Goal: Transaction & Acquisition: Purchase product/service

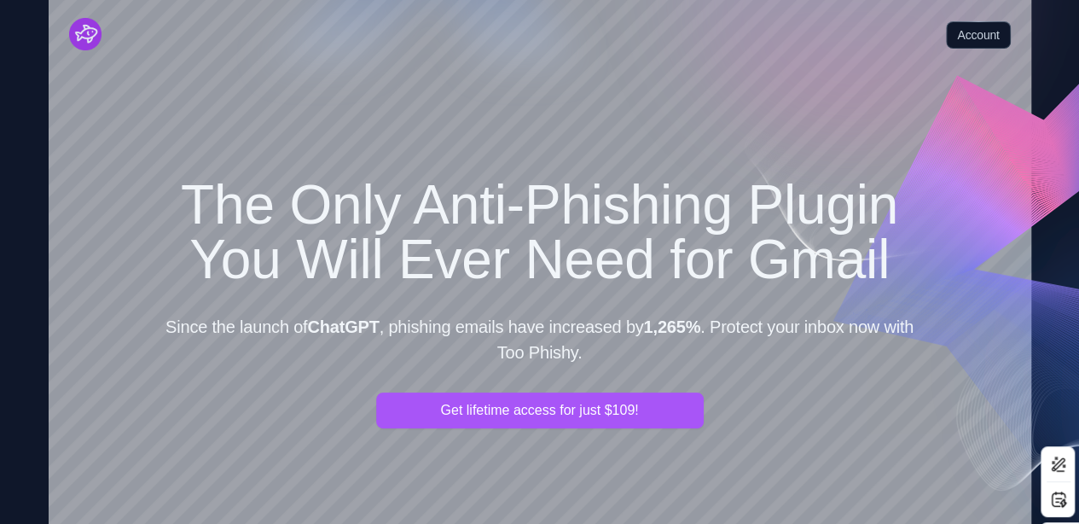
click at [975, 36] on link "Account" at bounding box center [978, 34] width 64 height 27
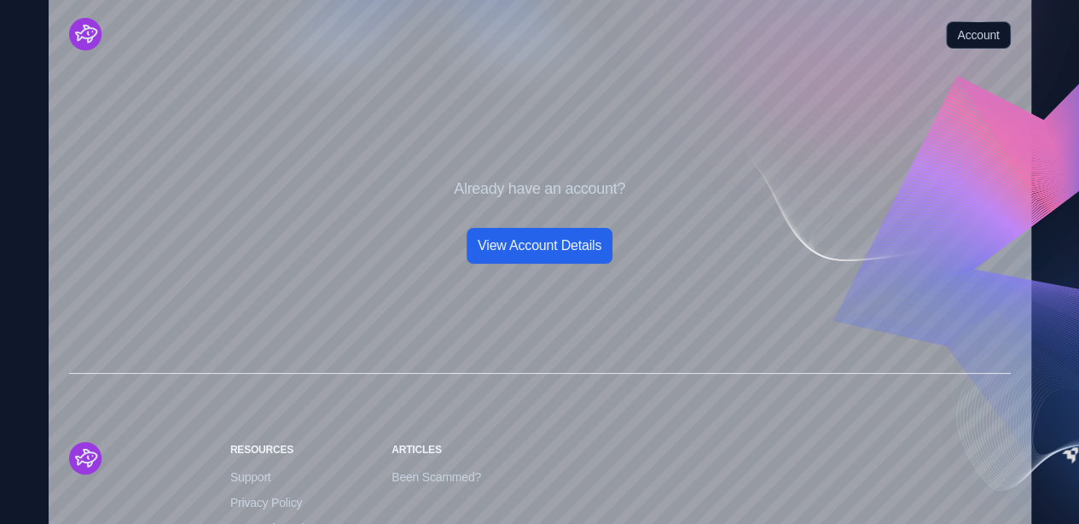
click at [578, 243] on link "View Account Details" at bounding box center [539, 246] width 146 height 36
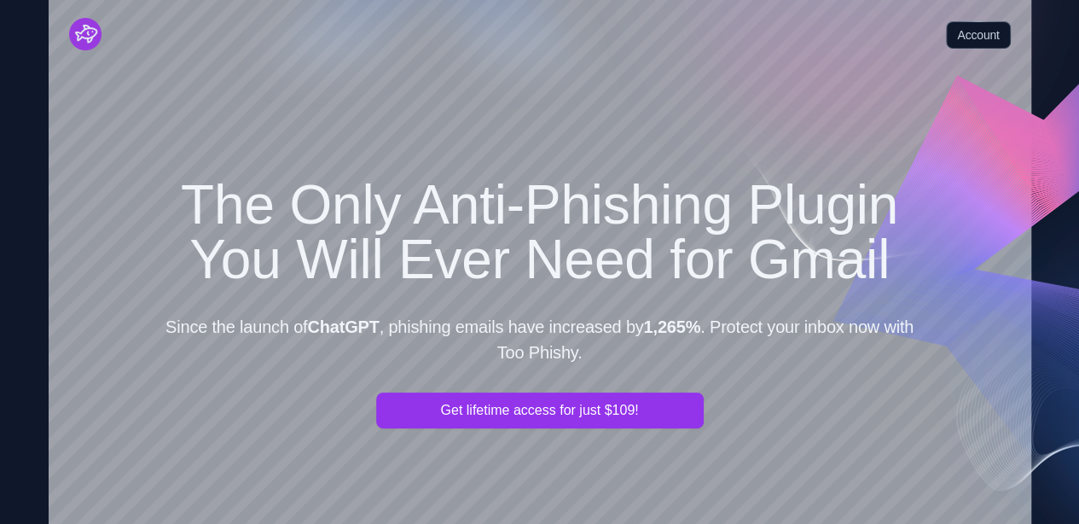
click at [539, 321] on button "Get lifetime access for just $109!" at bounding box center [539, 410] width 327 height 36
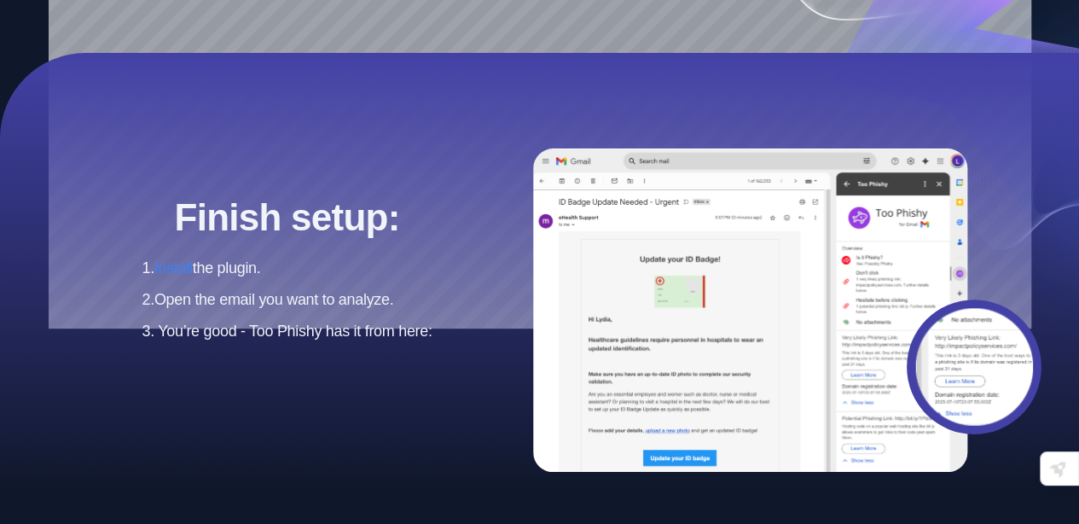
scroll to position [238, 0]
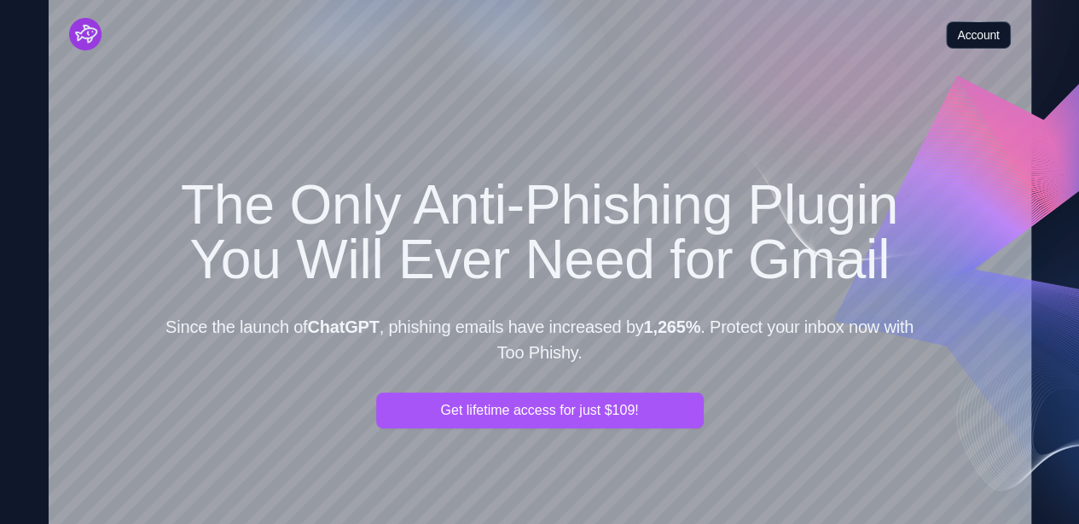
click at [539, 35] on link "Account" at bounding box center [978, 34] width 64 height 27
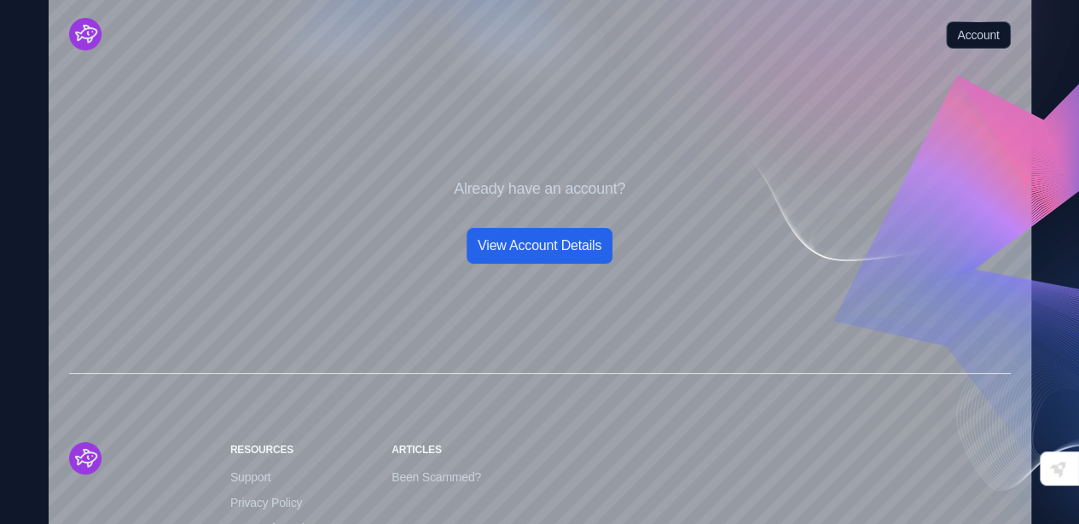
click at [539, 251] on link "View Account Details" at bounding box center [539, 246] width 146 height 36
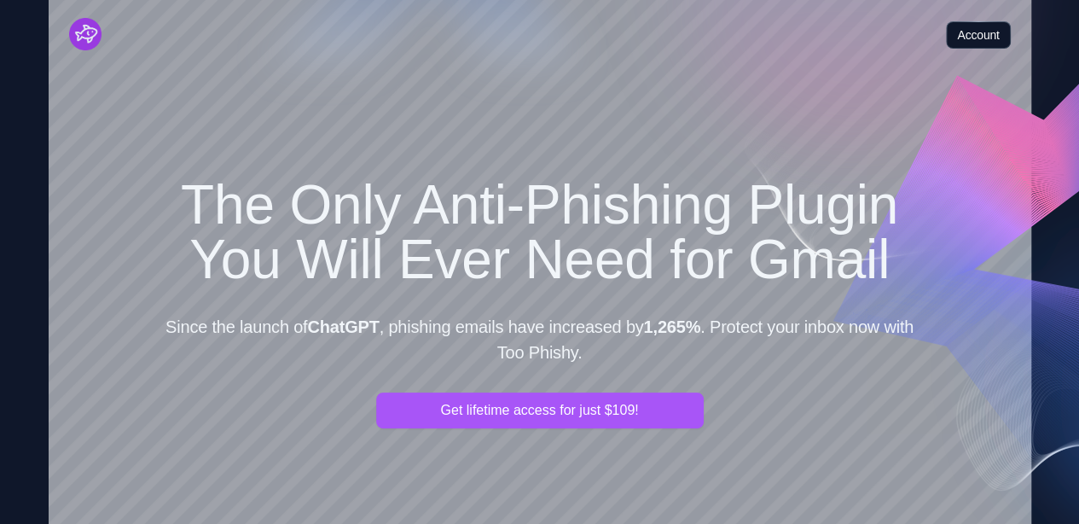
click at [539, 39] on link "Account" at bounding box center [978, 34] width 64 height 27
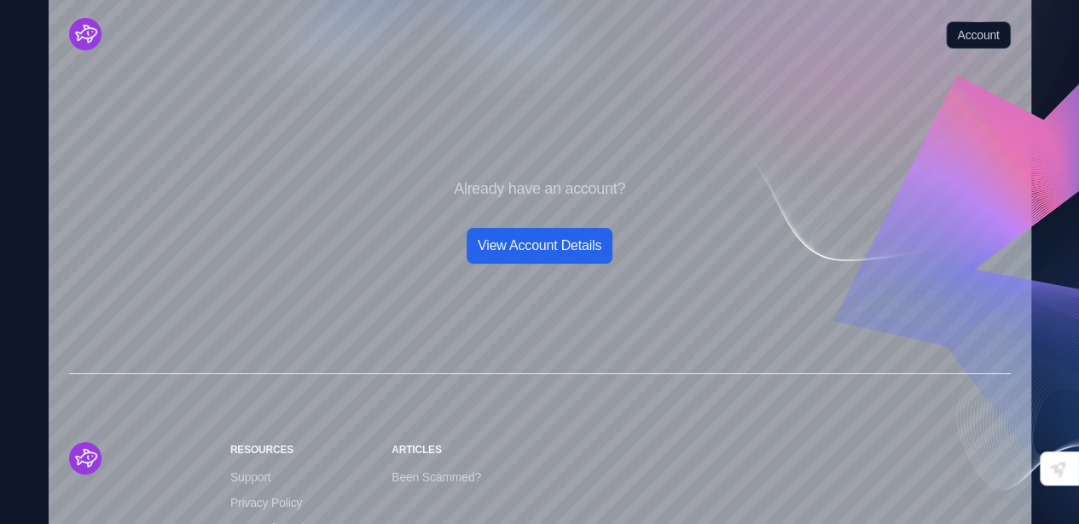
click at [535, 251] on link "View Account Details" at bounding box center [539, 246] width 146 height 36
